Goal: Find specific page/section: Find specific page/section

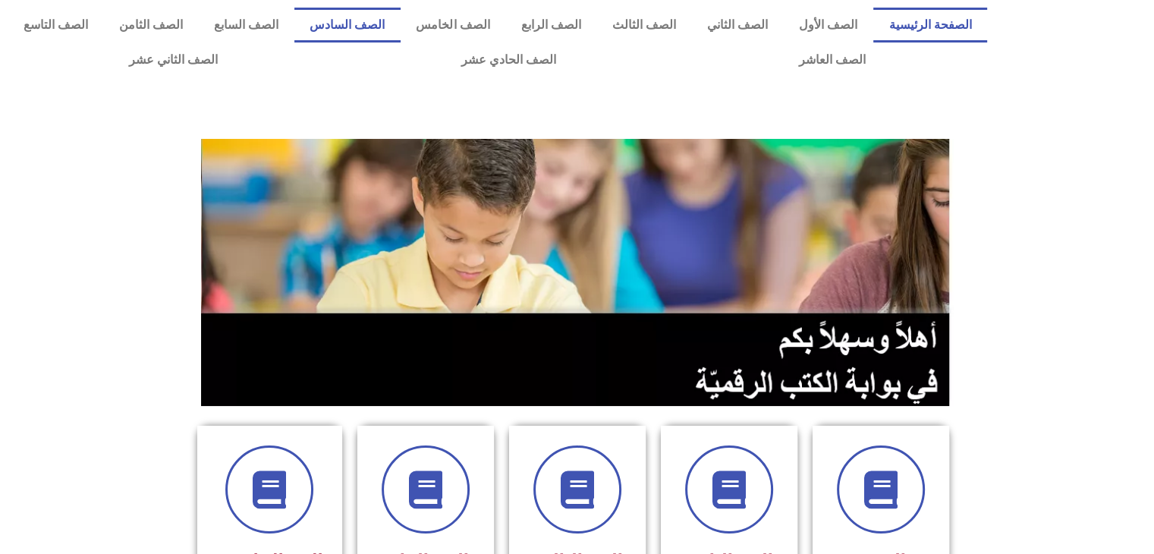
click at [380, 18] on link "الصف السادس" at bounding box center [347, 25] width 106 height 35
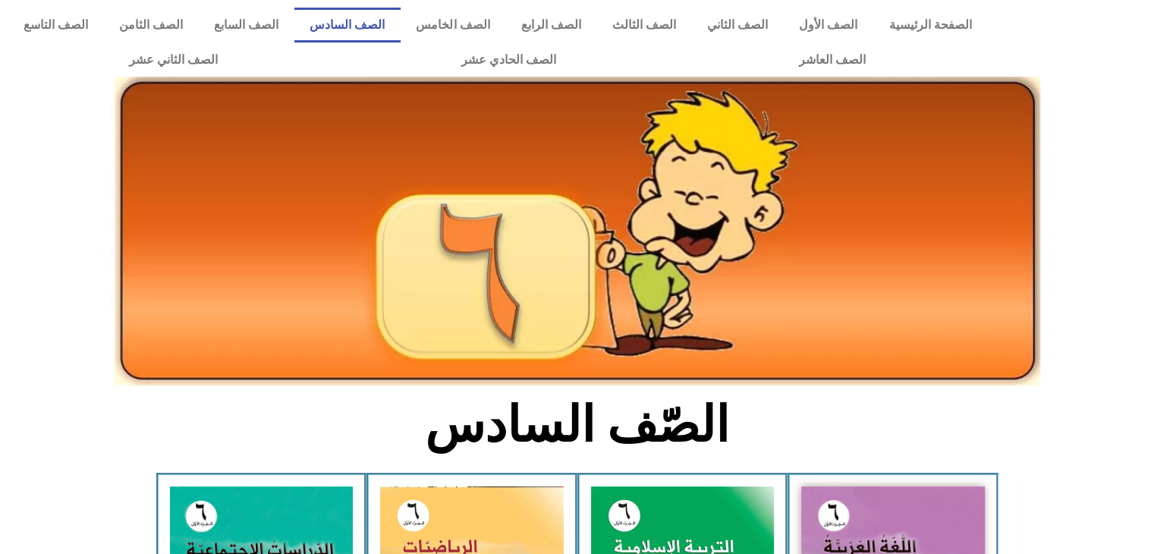
scroll to position [273, 0]
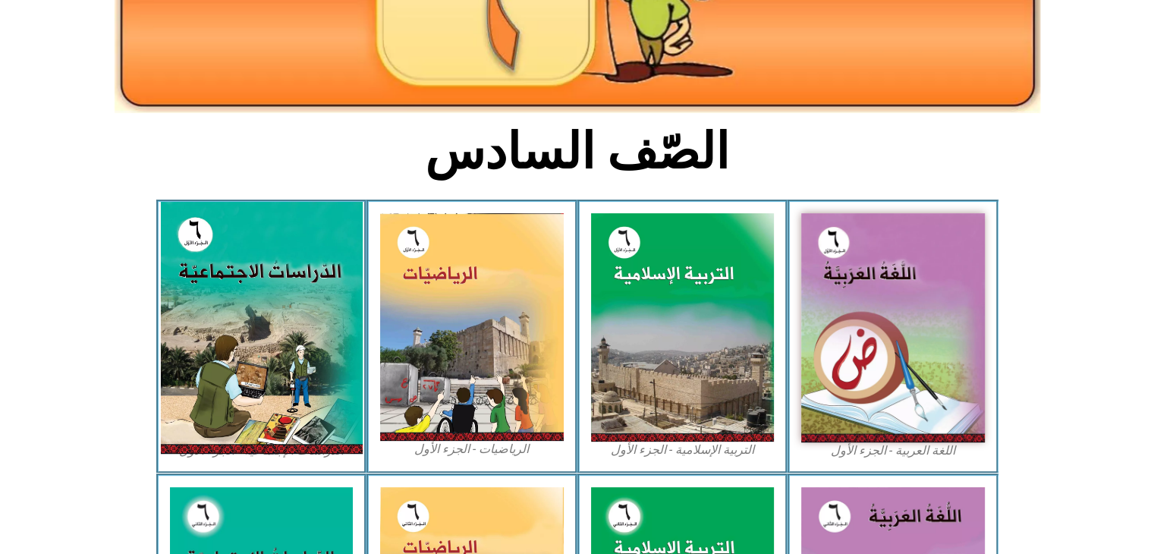
click at [206, 296] on img at bounding box center [261, 328] width 202 height 252
